Goal: Check status

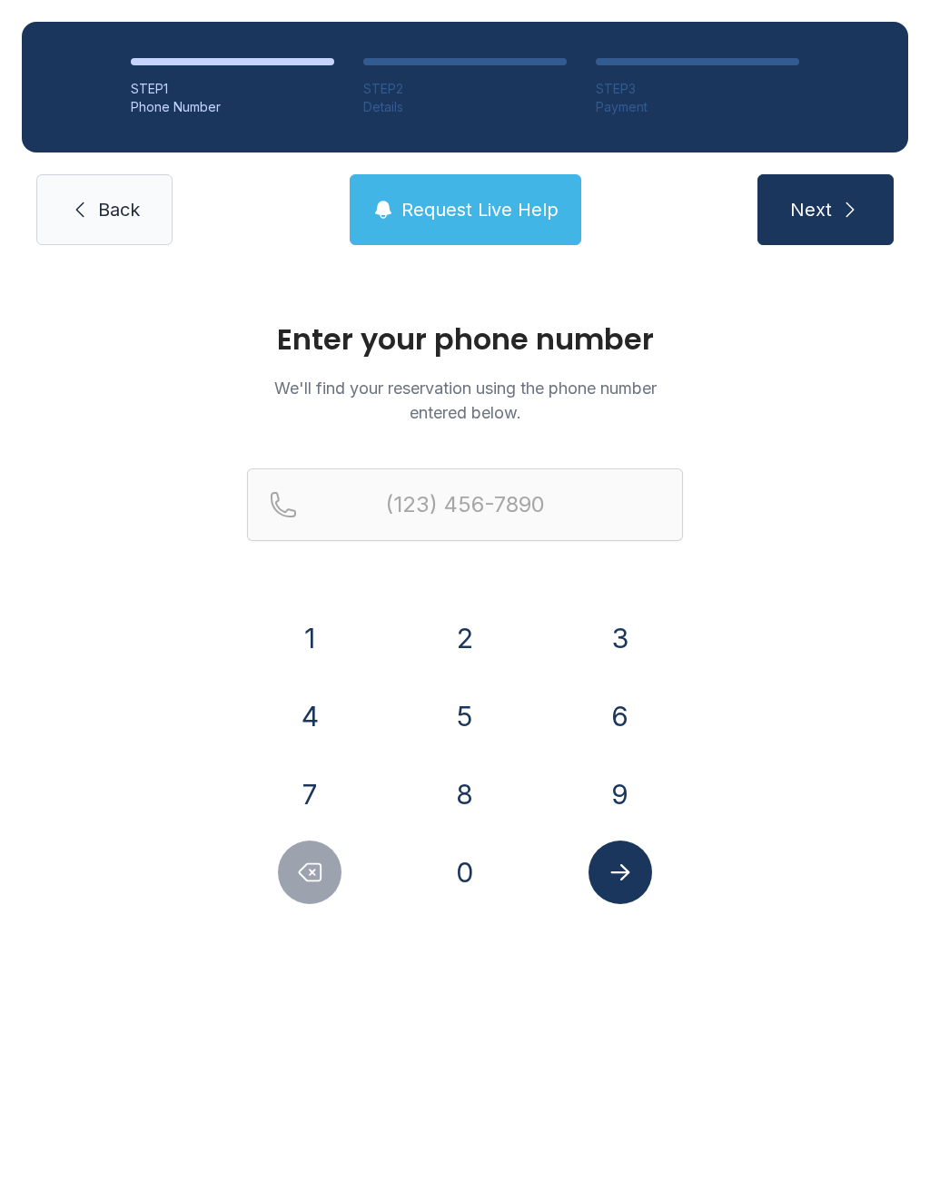
click at [471, 781] on button "8" at bounding box center [465, 795] width 64 height 64
click at [465, 872] on button "0" at bounding box center [465, 873] width 64 height 64
click at [313, 724] on button "4" at bounding box center [310, 717] width 64 height 64
click at [607, 644] on button "3" at bounding box center [620, 638] width 64 height 64
click at [613, 800] on button "9" at bounding box center [620, 795] width 64 height 64
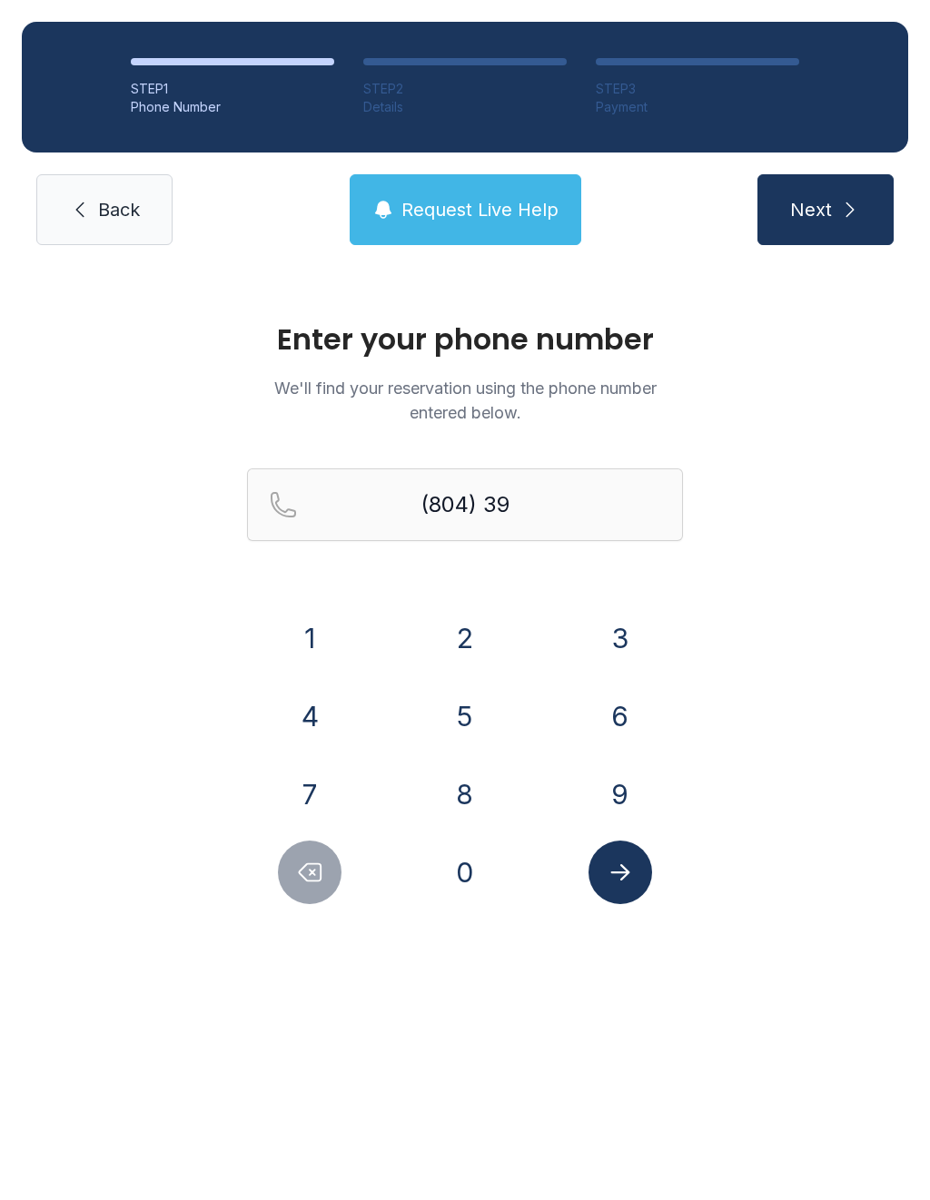
click at [623, 639] on button "3" at bounding box center [620, 638] width 64 height 64
click at [626, 794] on button "9" at bounding box center [620, 795] width 64 height 64
click at [305, 641] on button "1" at bounding box center [310, 638] width 64 height 64
click at [471, 640] on button "2" at bounding box center [465, 638] width 64 height 64
click at [619, 788] on button "9" at bounding box center [620, 795] width 64 height 64
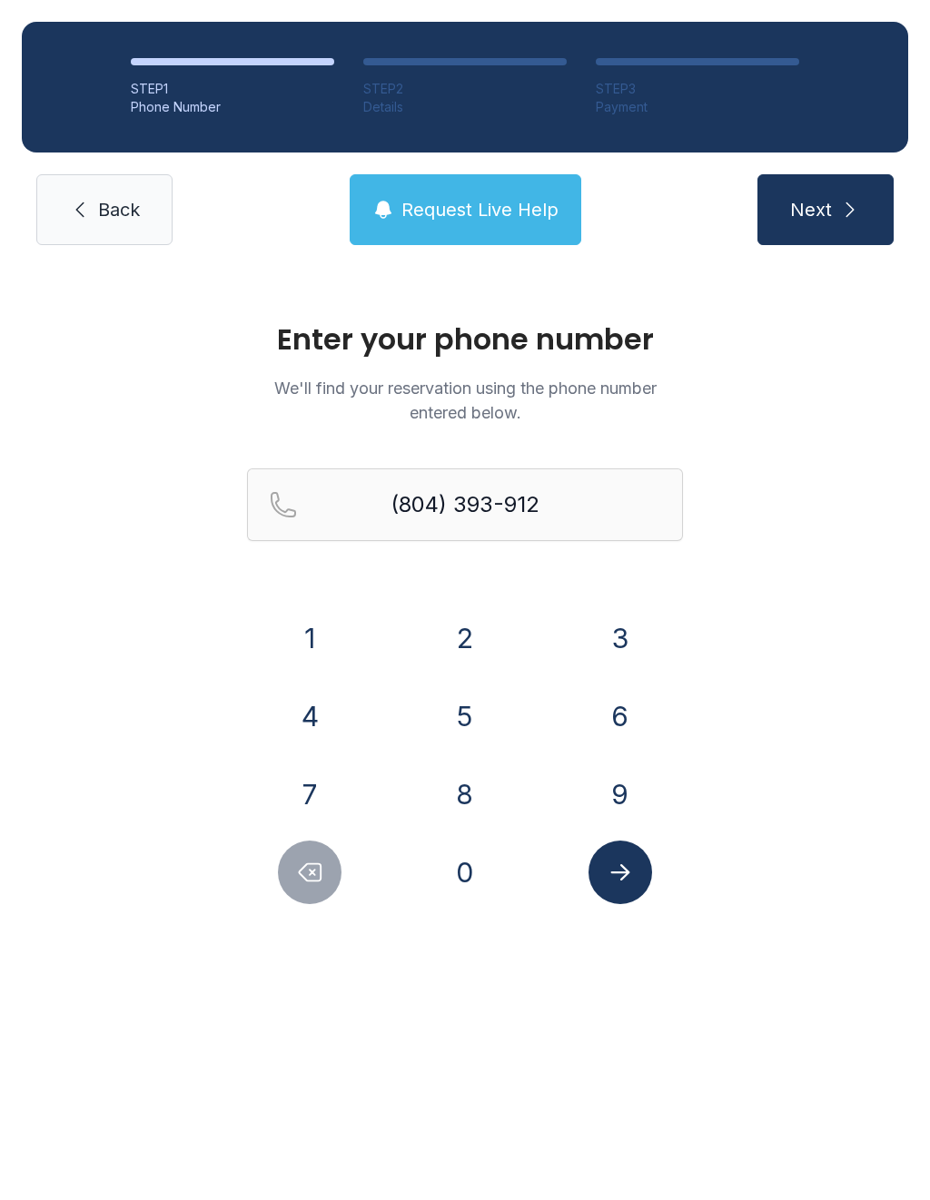
type input "[PHONE_NUMBER]"
click at [626, 877] on icon "Submit lookup form" at bounding box center [619, 872] width 27 height 27
